Goal: Check status

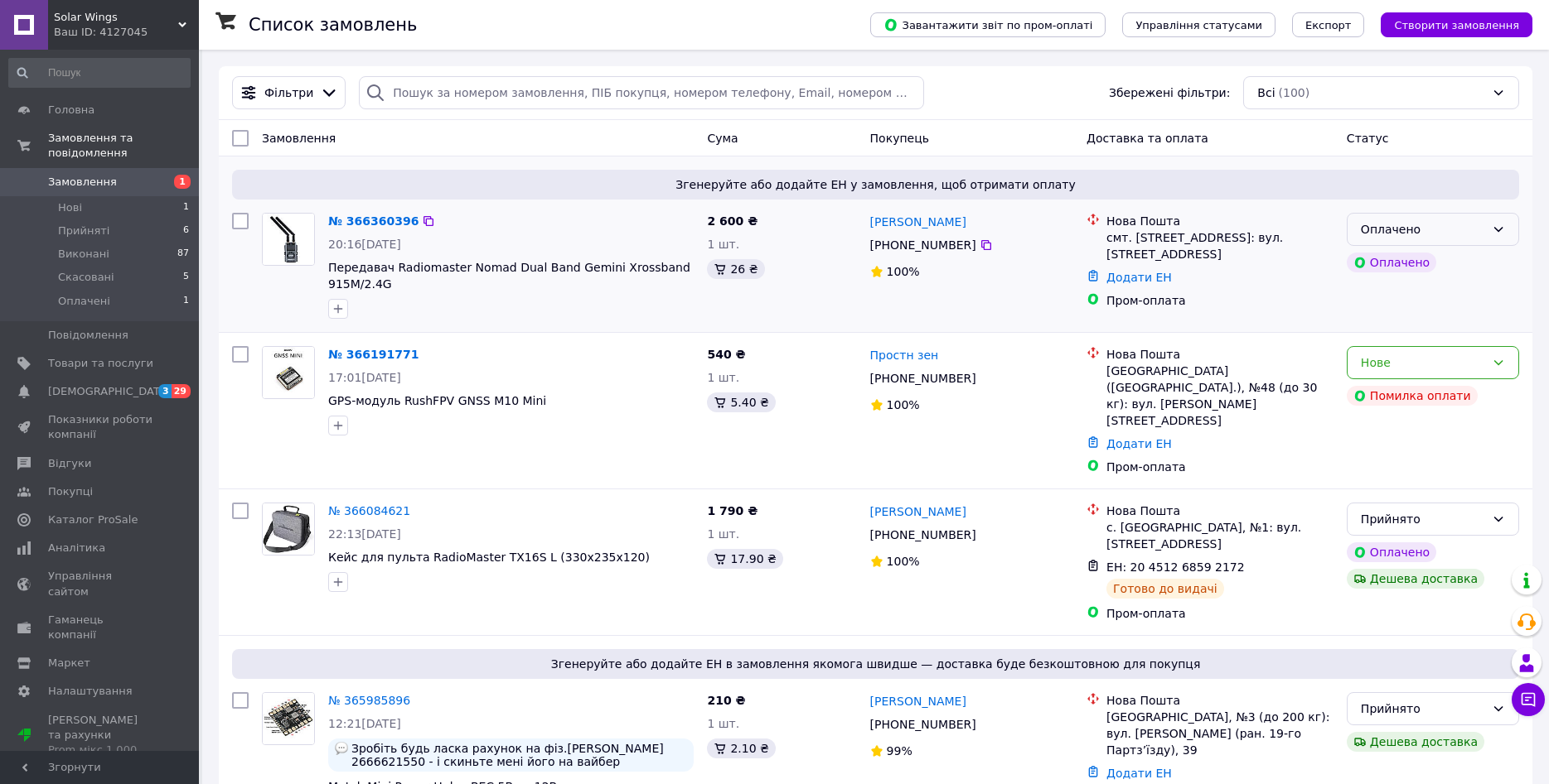
click at [1498, 229] on icon at bounding box center [1498, 229] width 13 height 13
click at [1400, 261] on li "Прийнято" at bounding box center [1433, 266] width 171 height 30
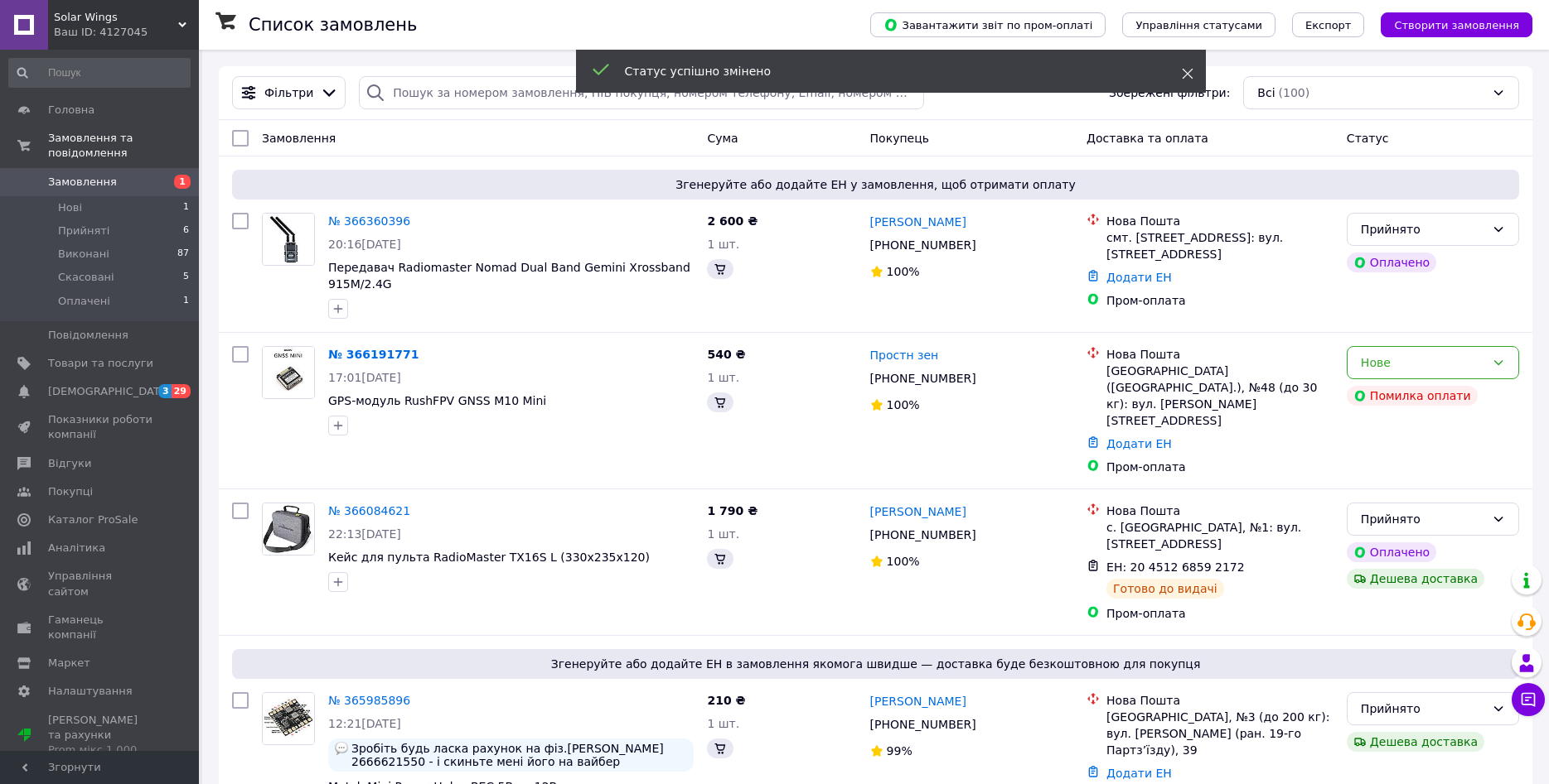
click at [1185, 75] on icon at bounding box center [1187, 74] width 12 height 12
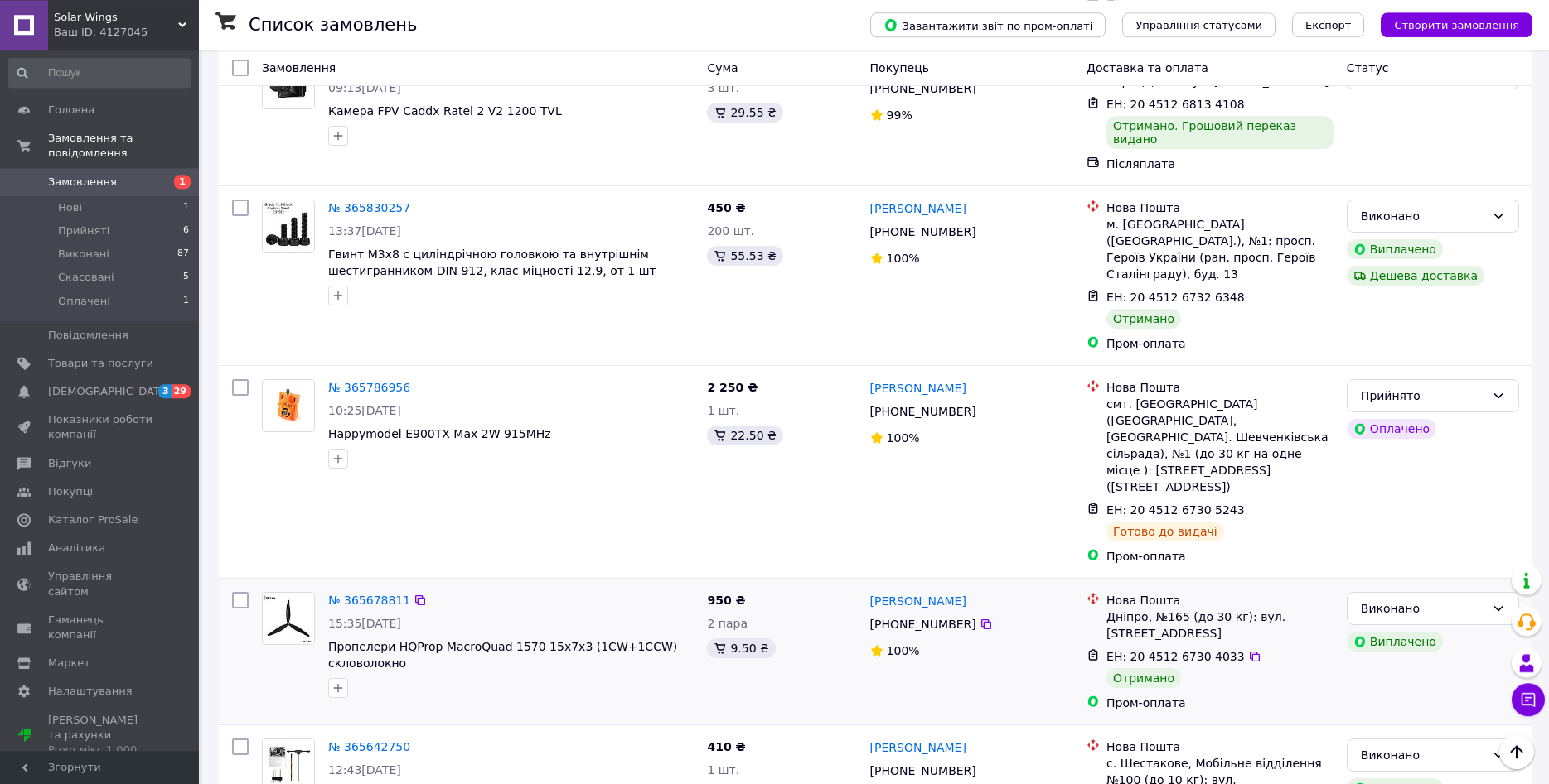
scroll to position [788, 0]
